Goal: Find specific page/section: Find specific page/section

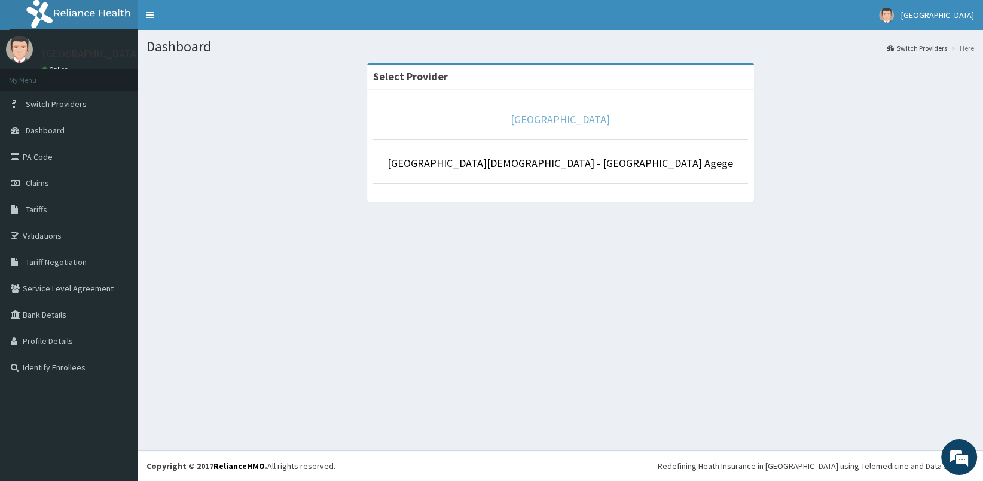
click at [544, 123] on link "[GEOGRAPHIC_DATA]" at bounding box center [560, 119] width 99 height 14
click at [568, 118] on link "[GEOGRAPHIC_DATA]" at bounding box center [560, 119] width 99 height 14
click at [562, 120] on link "[GEOGRAPHIC_DATA]" at bounding box center [560, 119] width 99 height 14
click at [556, 123] on link "[GEOGRAPHIC_DATA]" at bounding box center [560, 119] width 99 height 14
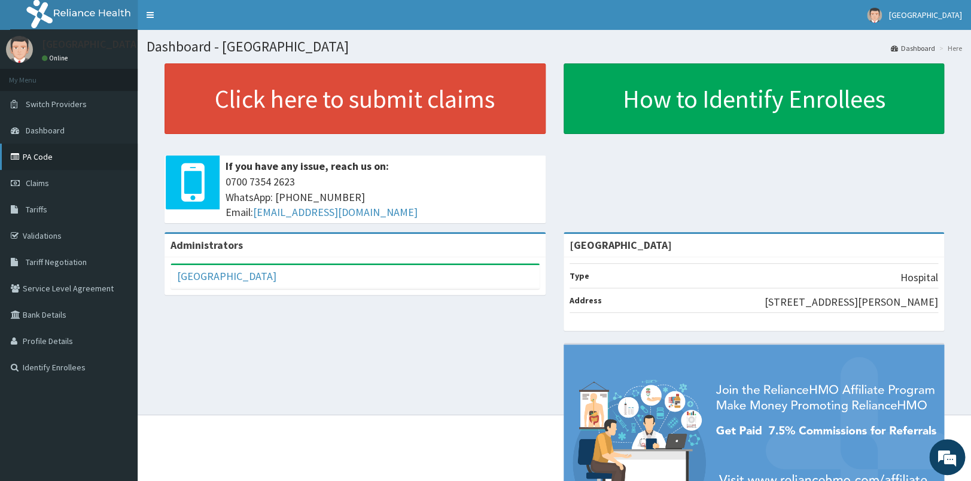
click at [41, 155] on link "PA Code" at bounding box center [69, 157] width 138 height 26
